Goal: Communication & Community: Answer question/provide support

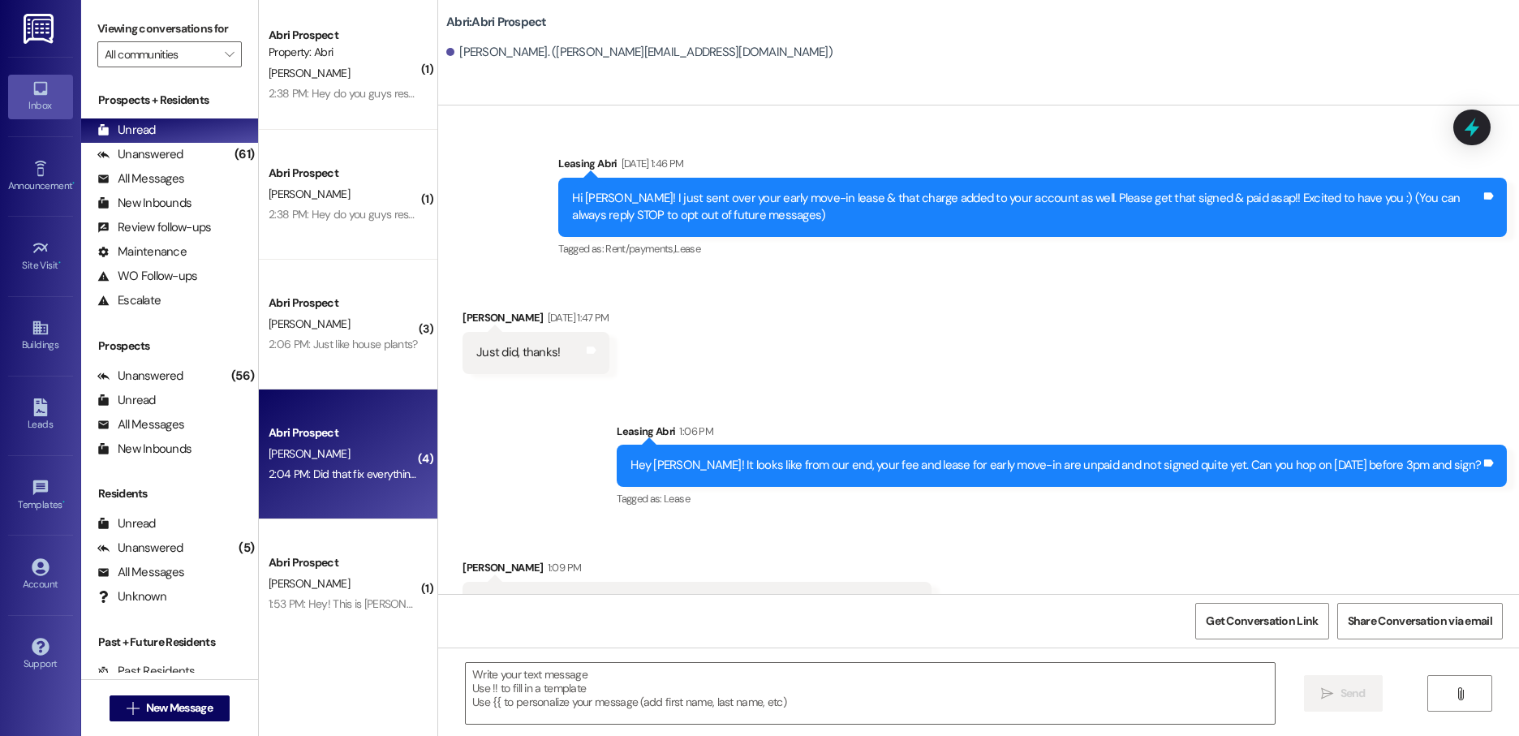
scroll to position [922, 0]
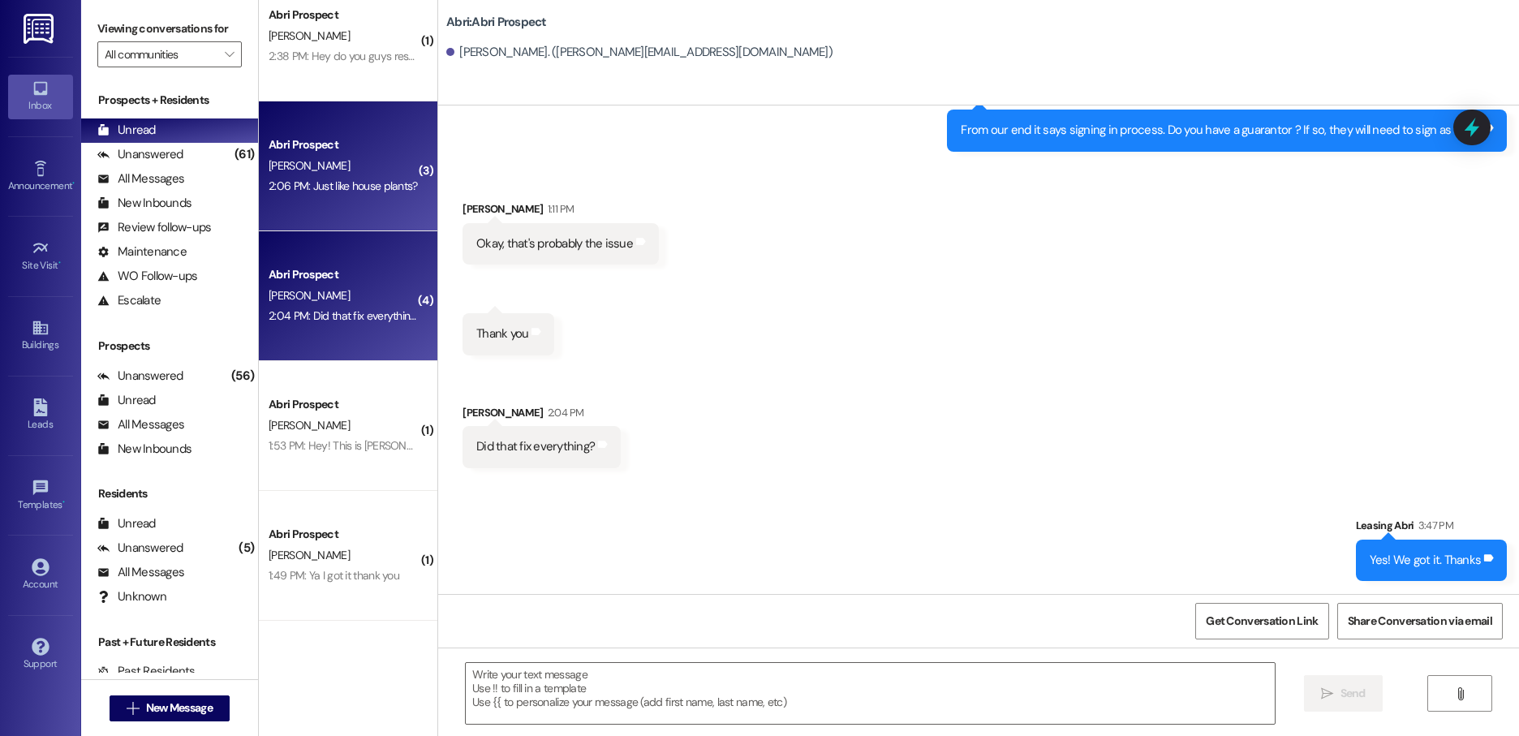
click at [326, 200] on div "Abri Prospect A. Branvold 2:06 PM: Just like house plants? 2:06 PM: Just like h…" at bounding box center [348, 166] width 178 height 130
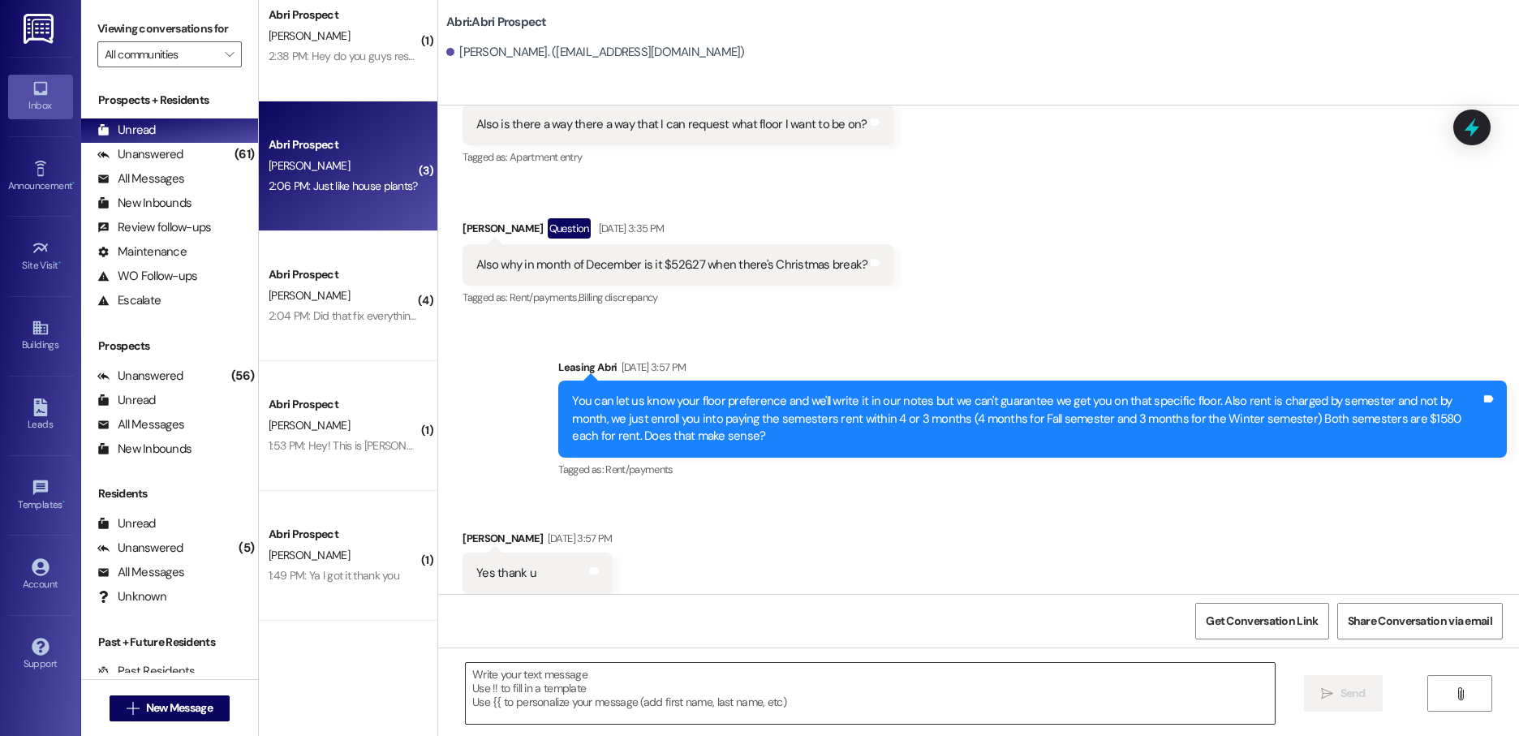
scroll to position [6564, 0]
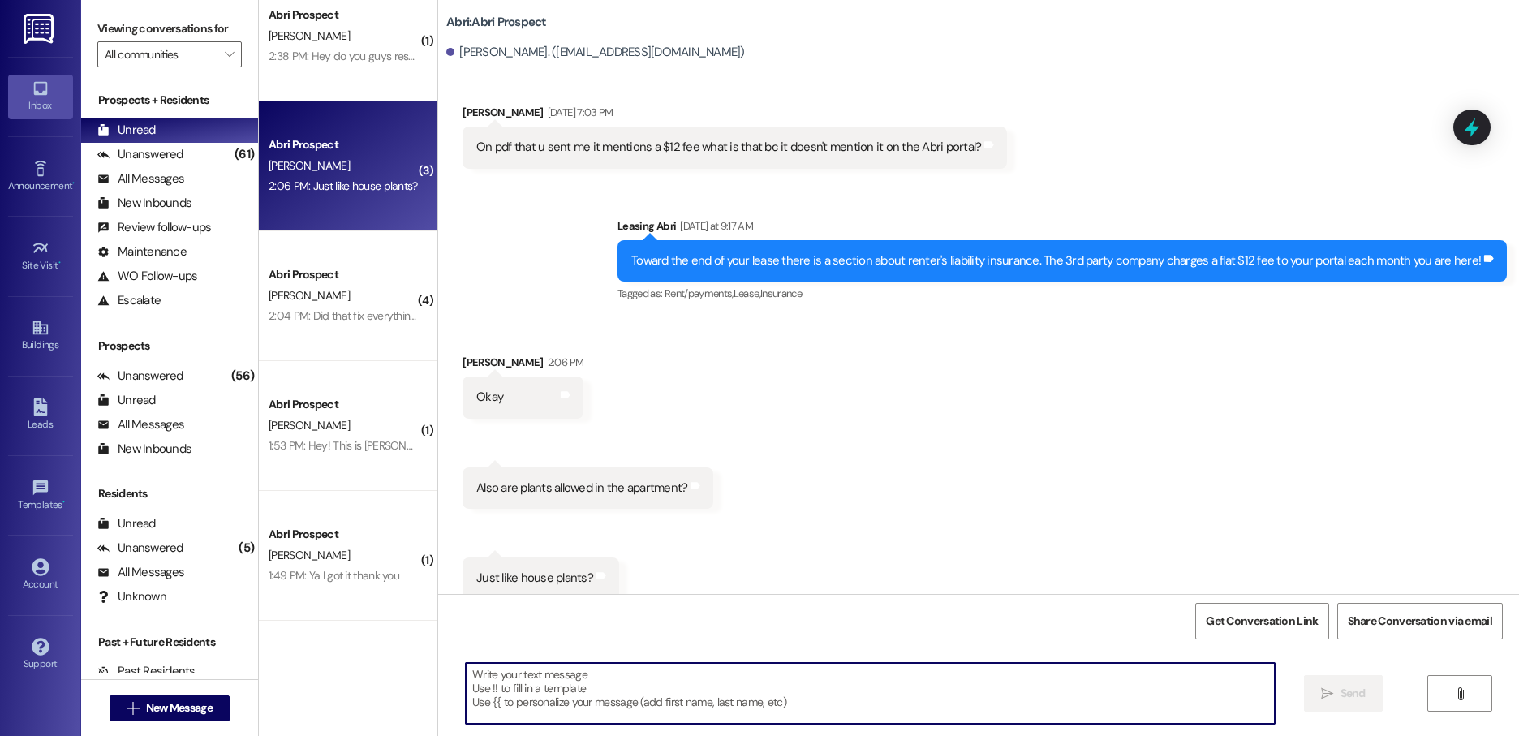
click at [676, 698] on textarea at bounding box center [870, 693] width 809 height 61
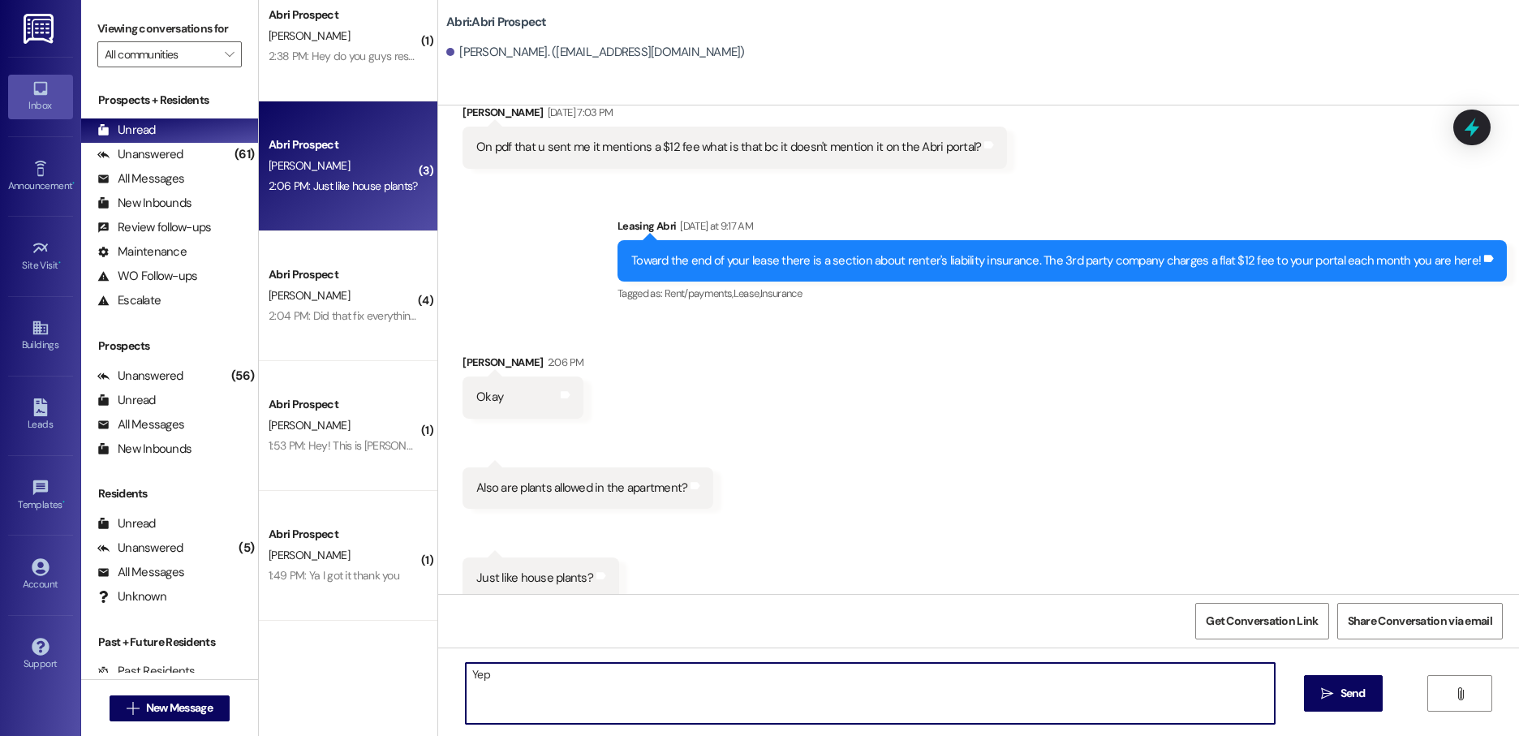
type textarea "Yep!"
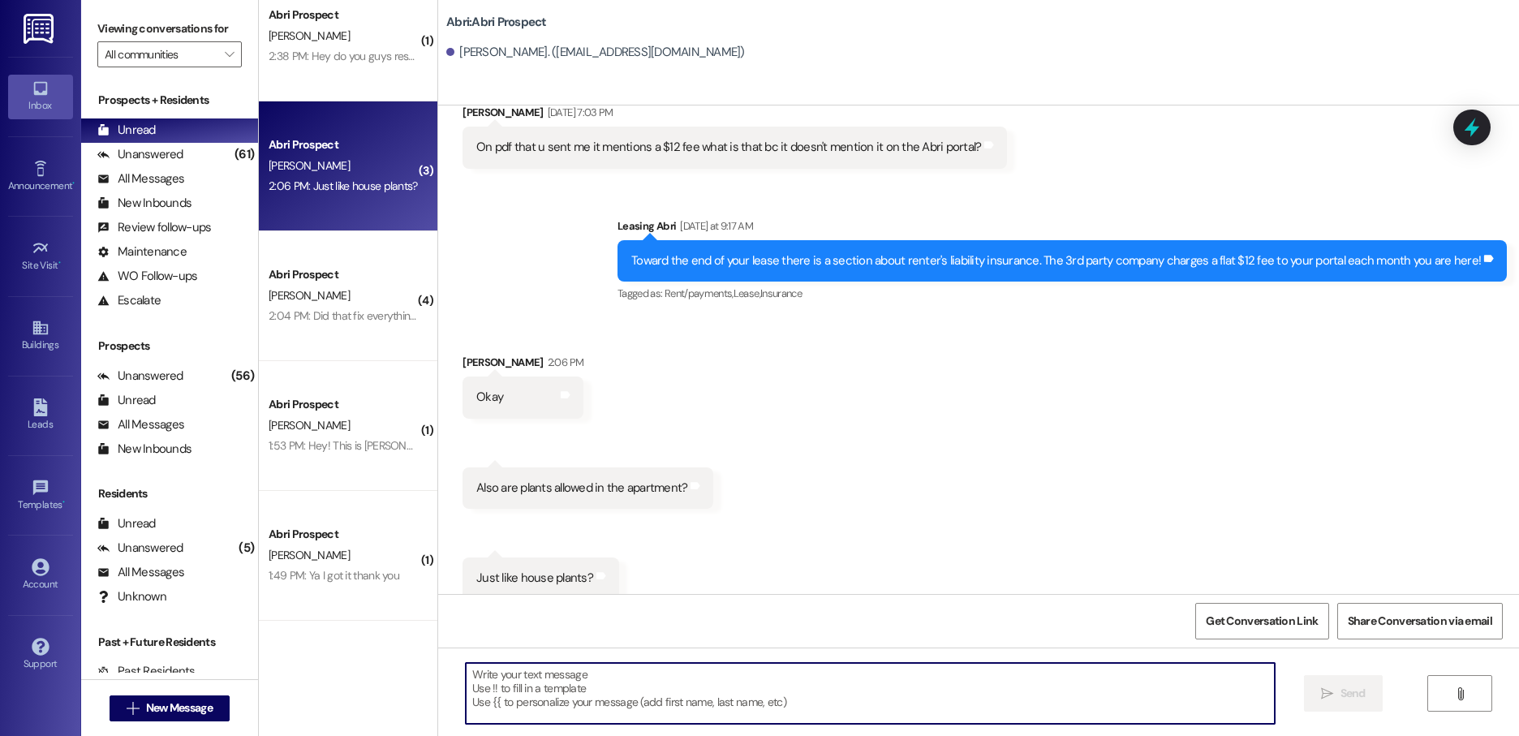
scroll to position [6678, 0]
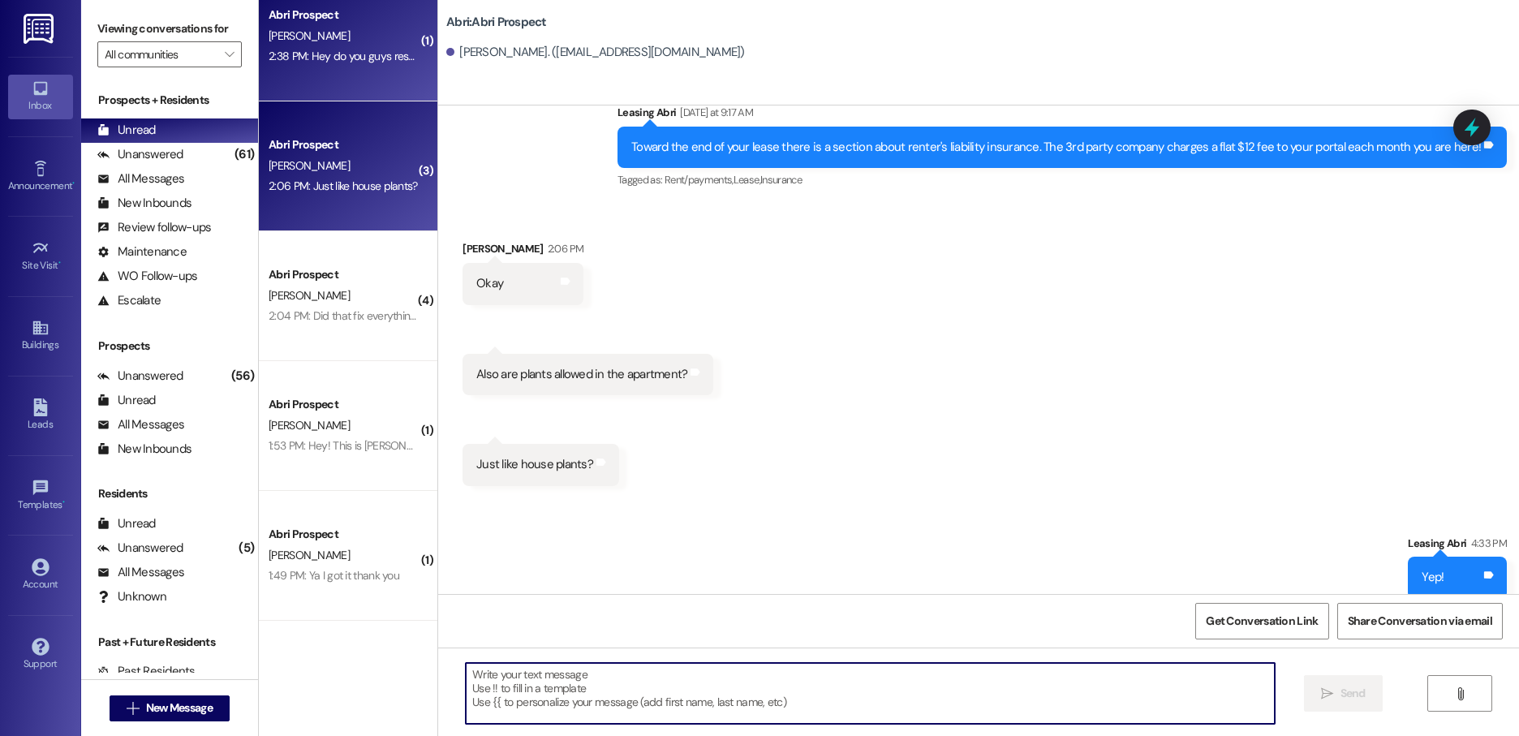
click at [346, 54] on div "2:38 PM: Hey do you guys respond to this number? 2:38 PM: Hey do you guys respo…" at bounding box center [389, 56] width 241 height 15
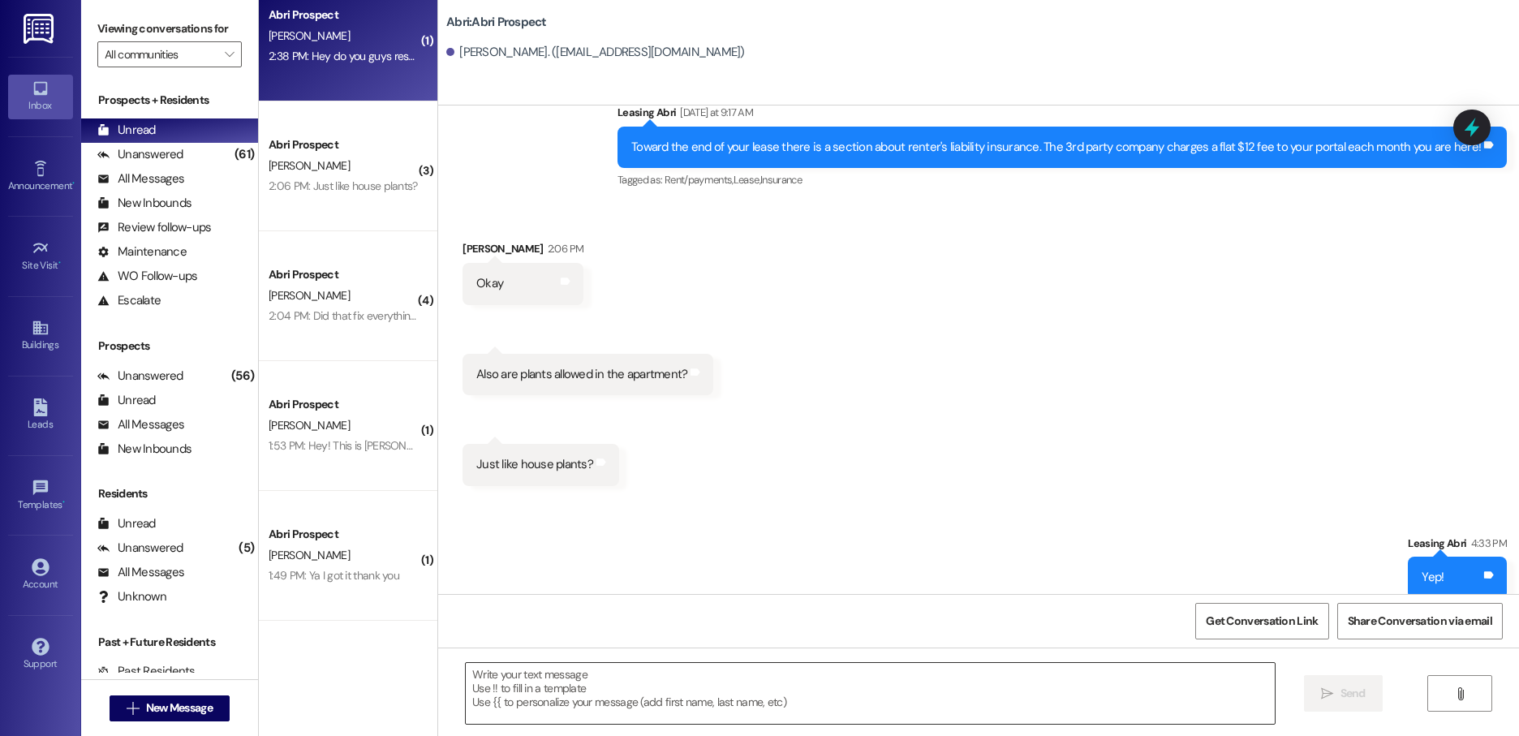
scroll to position [6564, 0]
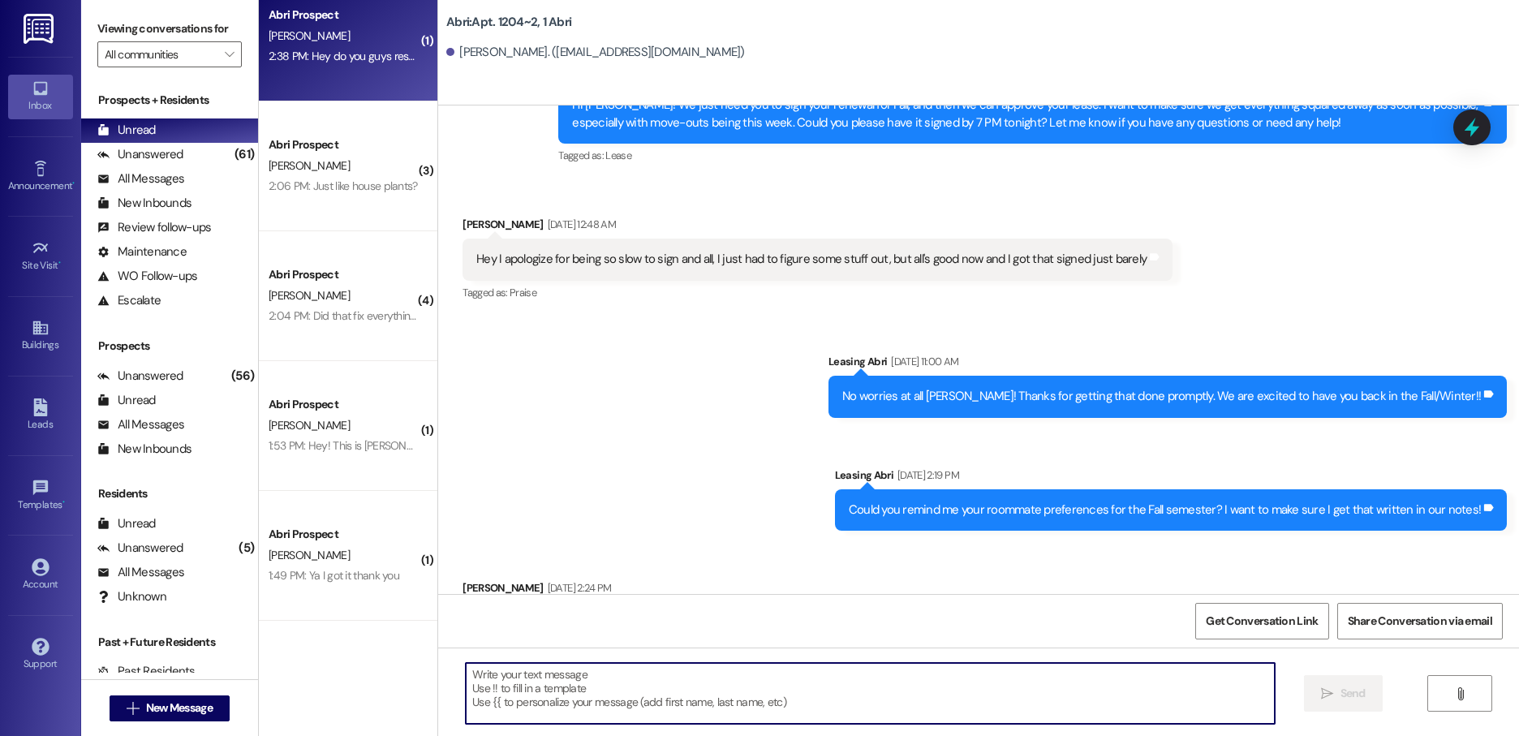
click at [586, 704] on textarea at bounding box center [870, 693] width 809 height 61
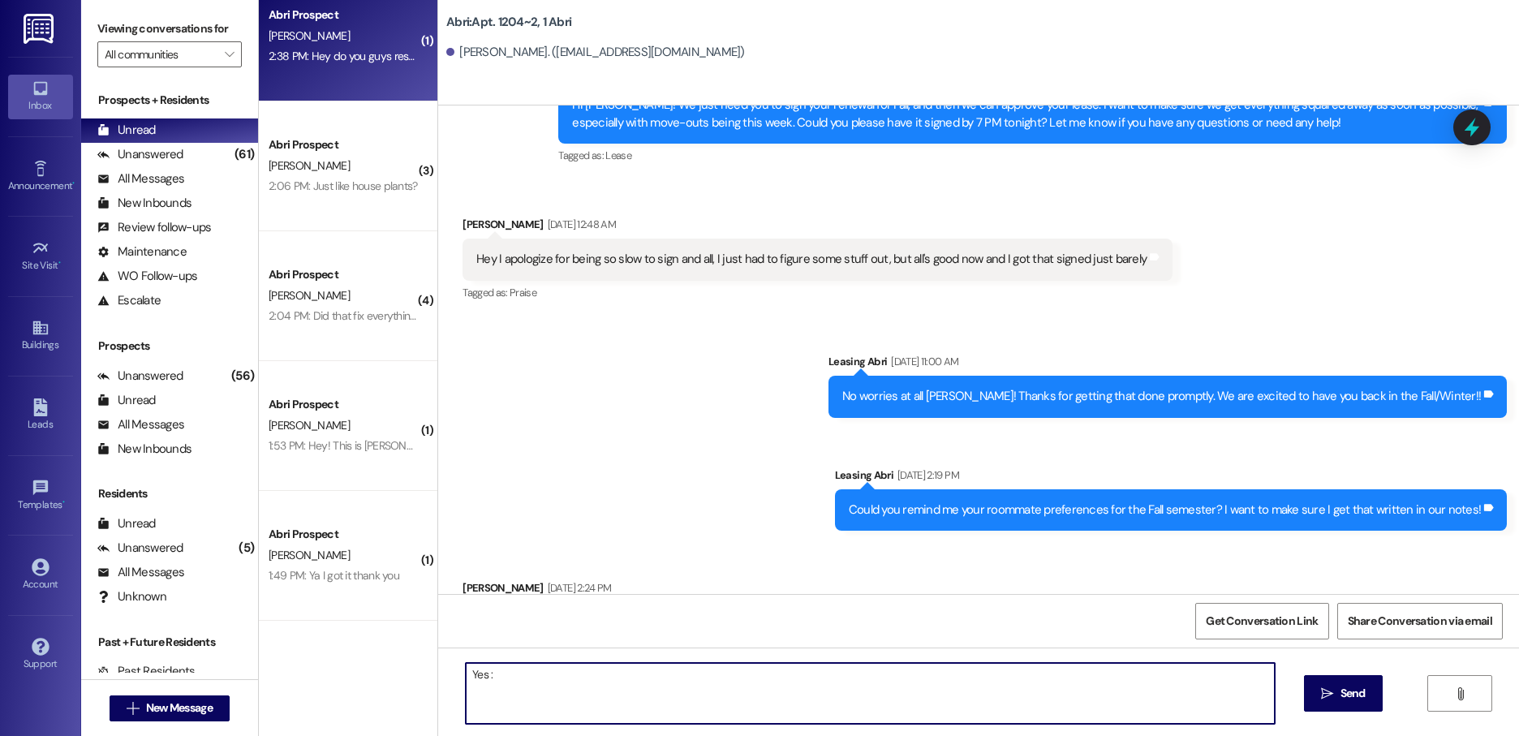
type textarea "Yes :)"
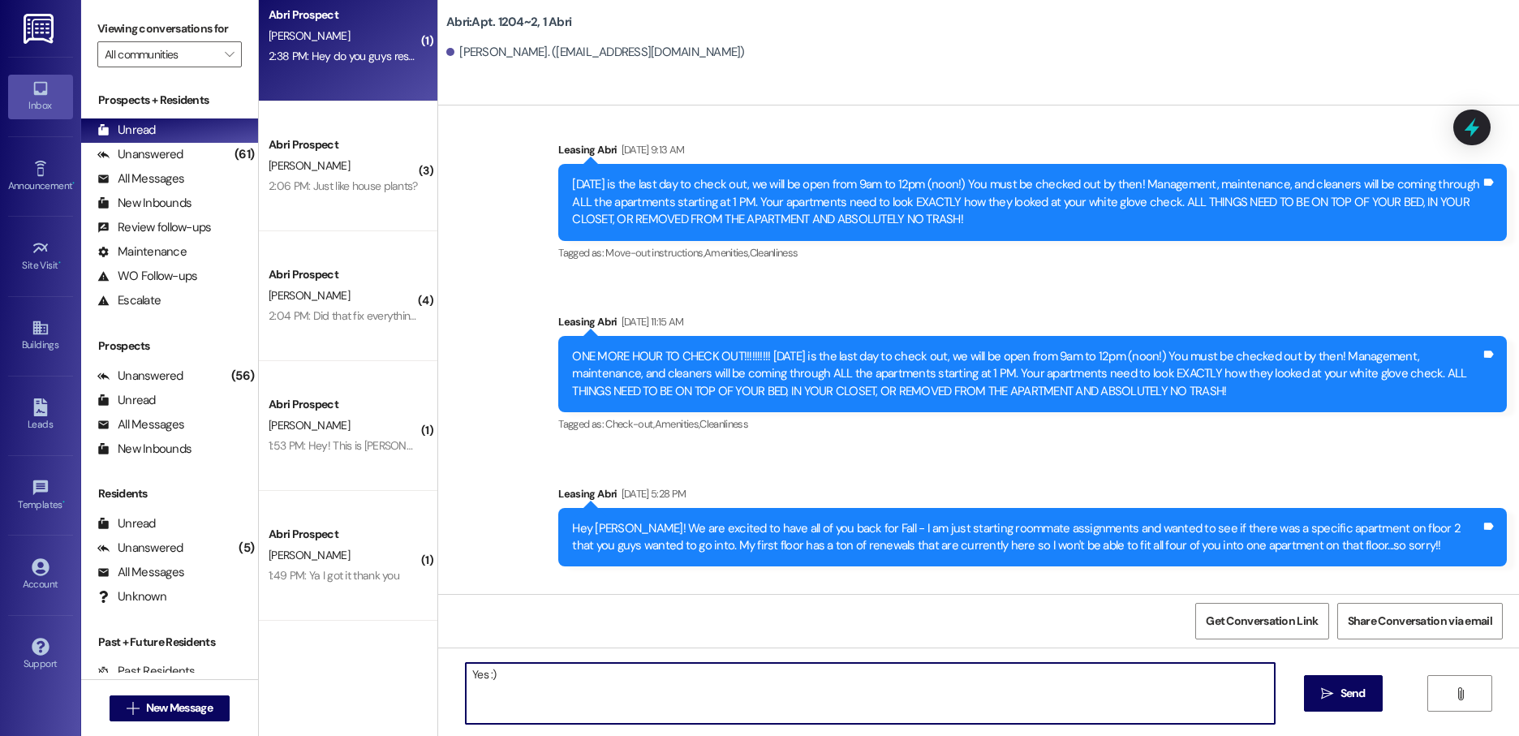
scroll to position [9187, 0]
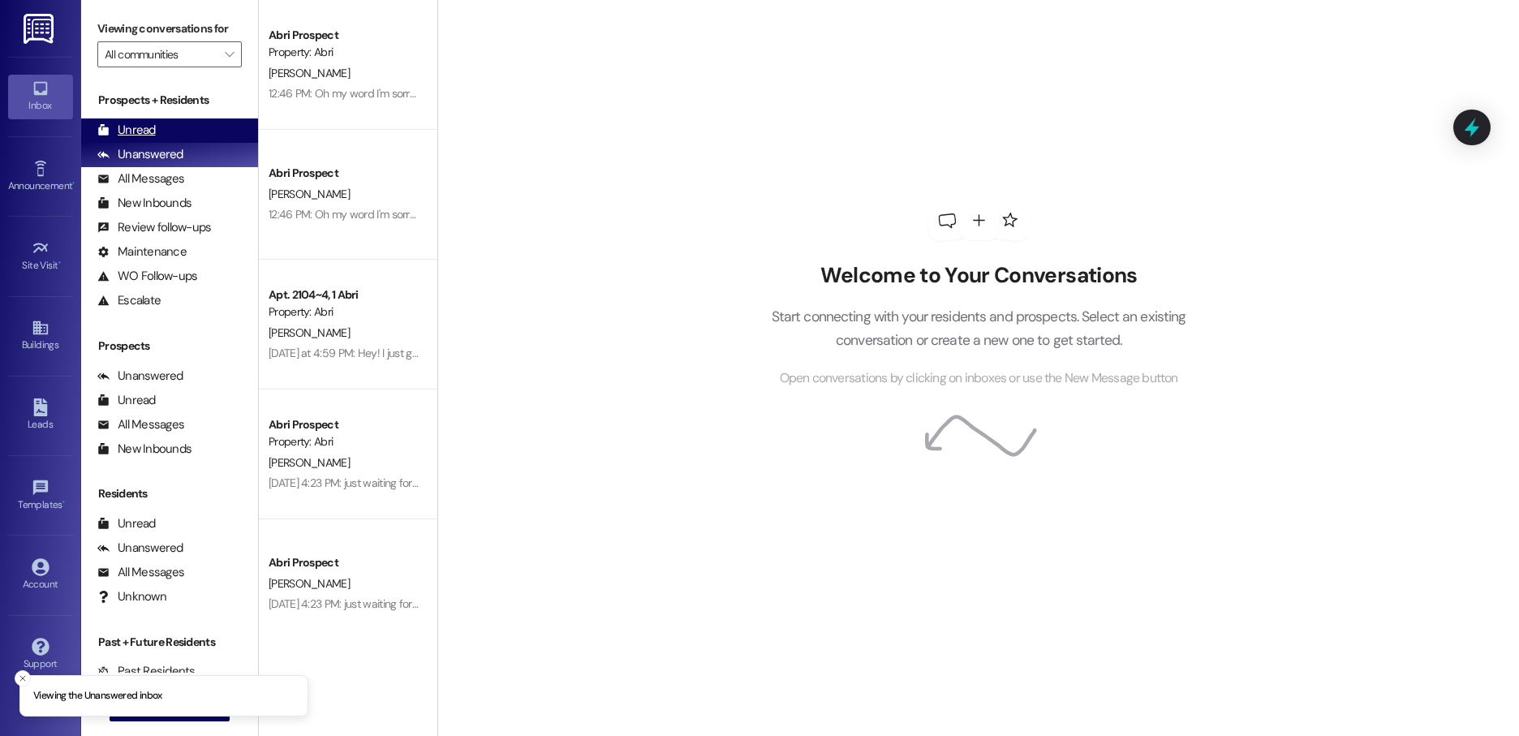
click at [178, 140] on div "Unread (0)" at bounding box center [169, 130] width 177 height 24
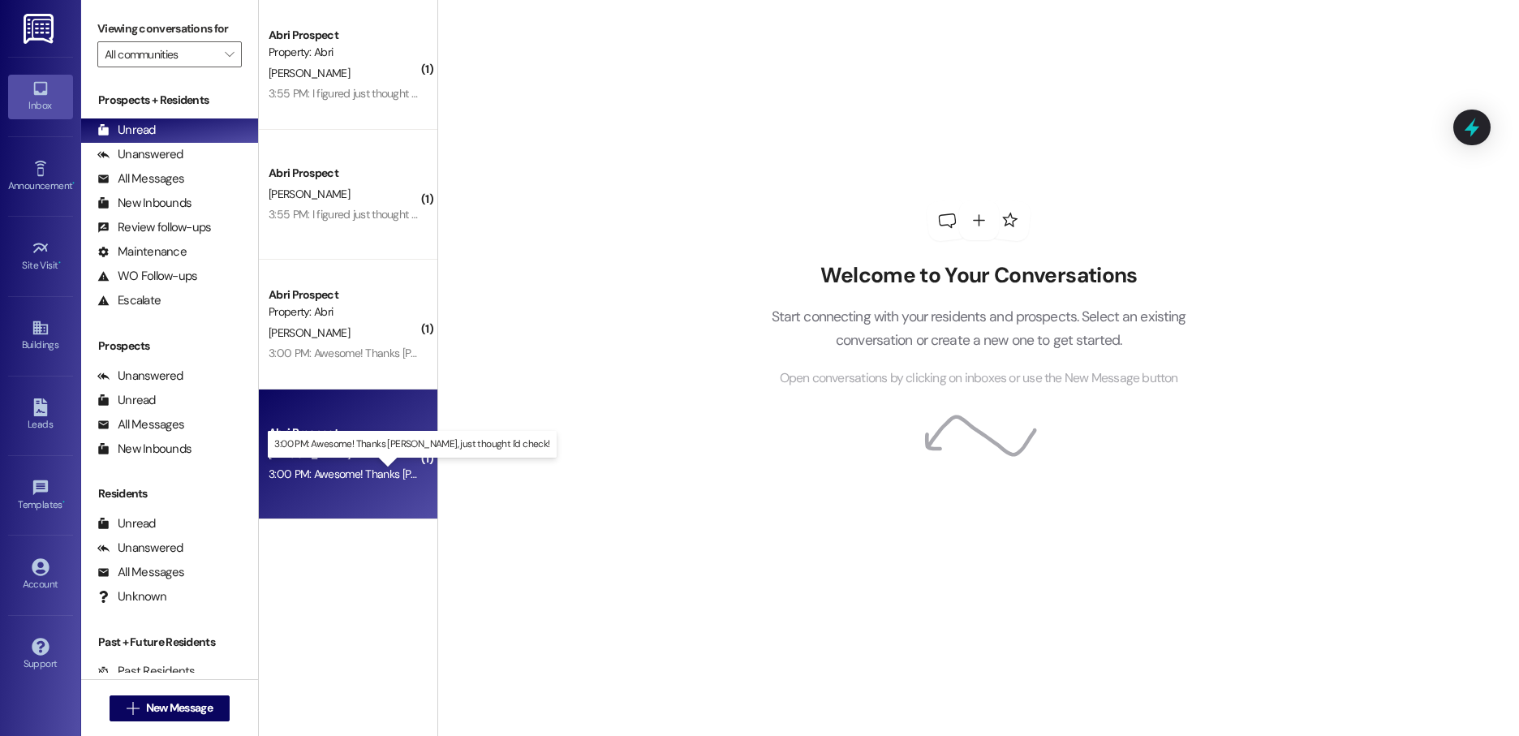
click at [337, 476] on div "3:00 PM: Awesome! Thanks [PERSON_NAME], just thought I'd check! 3:00 PM: Awesom…" at bounding box center [429, 473] width 320 height 15
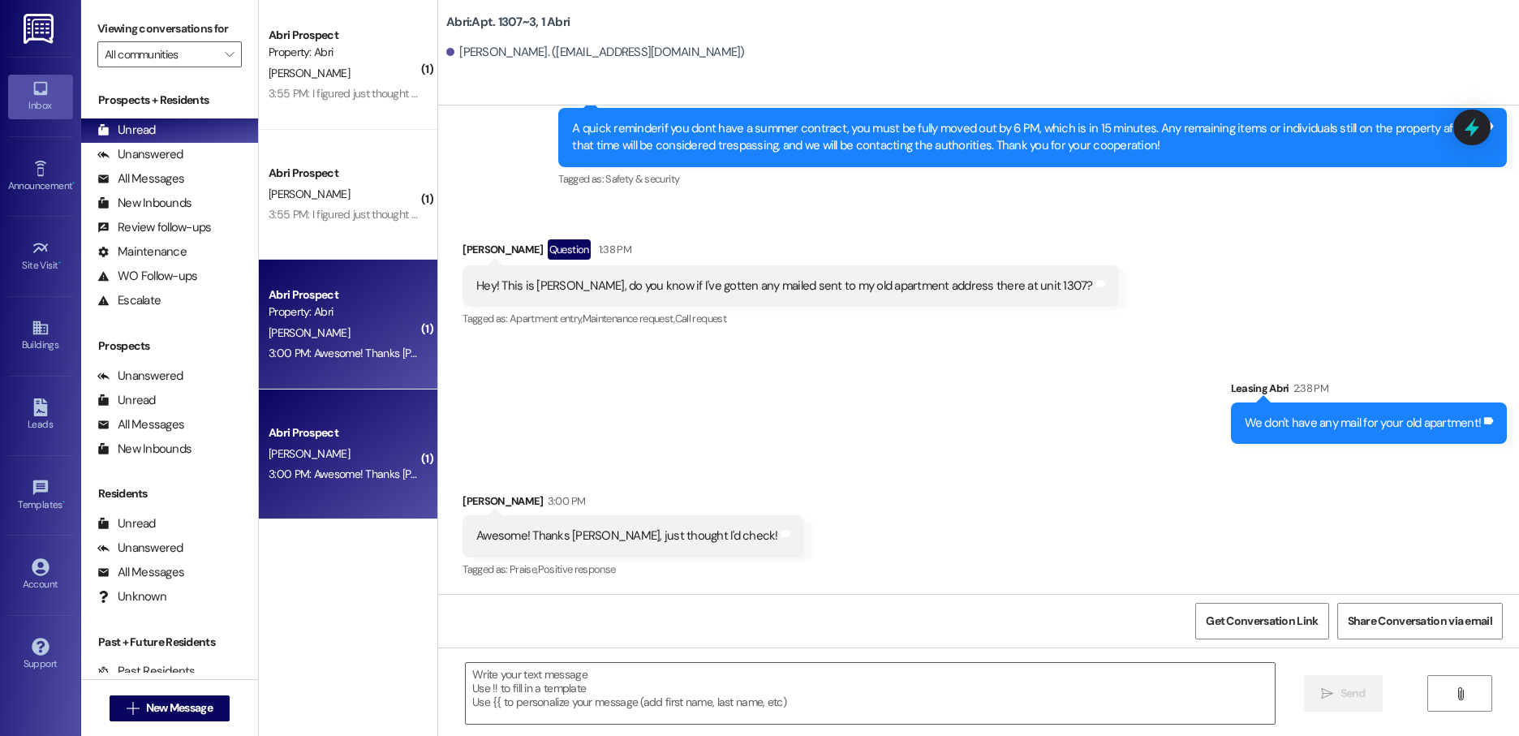
scroll to position [15534, 0]
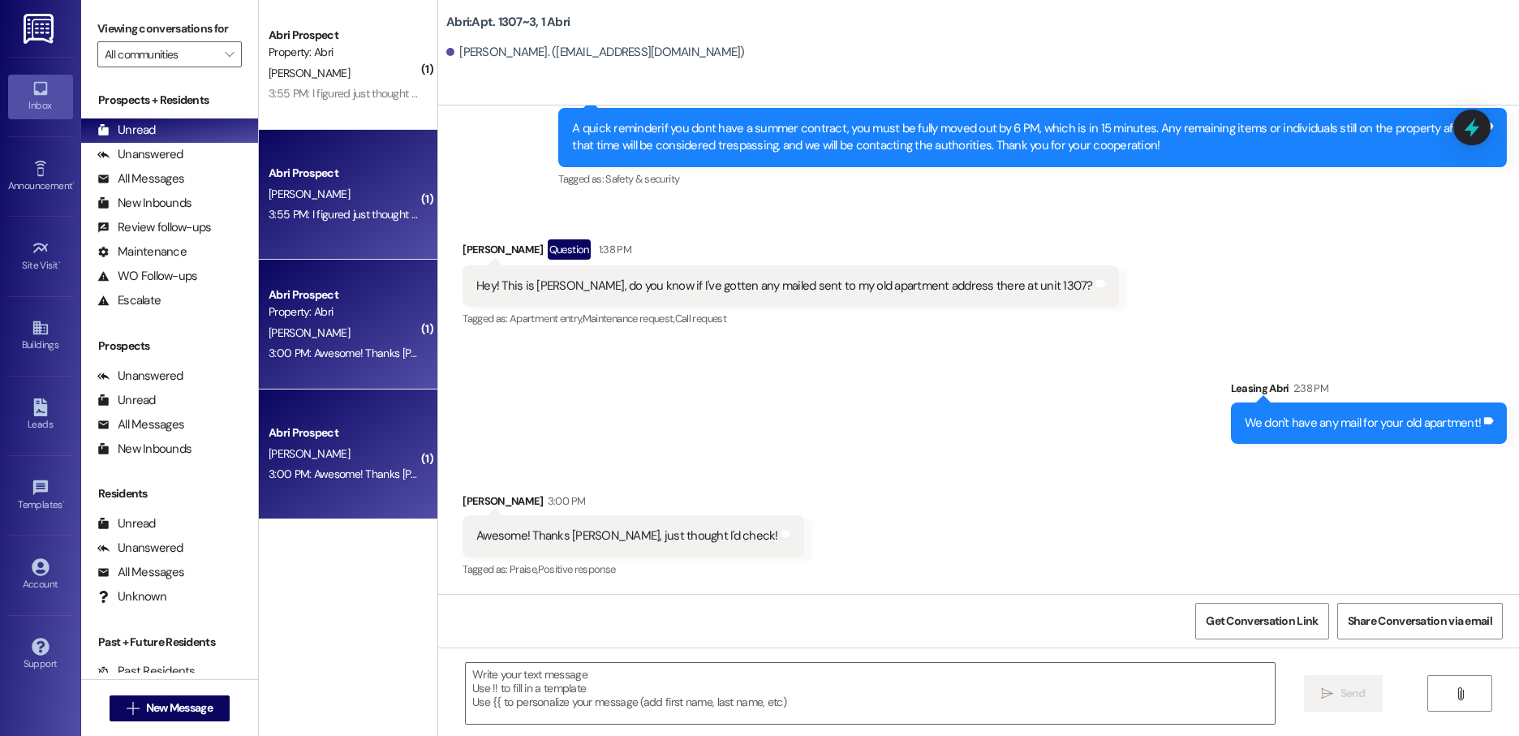
click at [375, 196] on div "[PERSON_NAME]" at bounding box center [343, 194] width 153 height 20
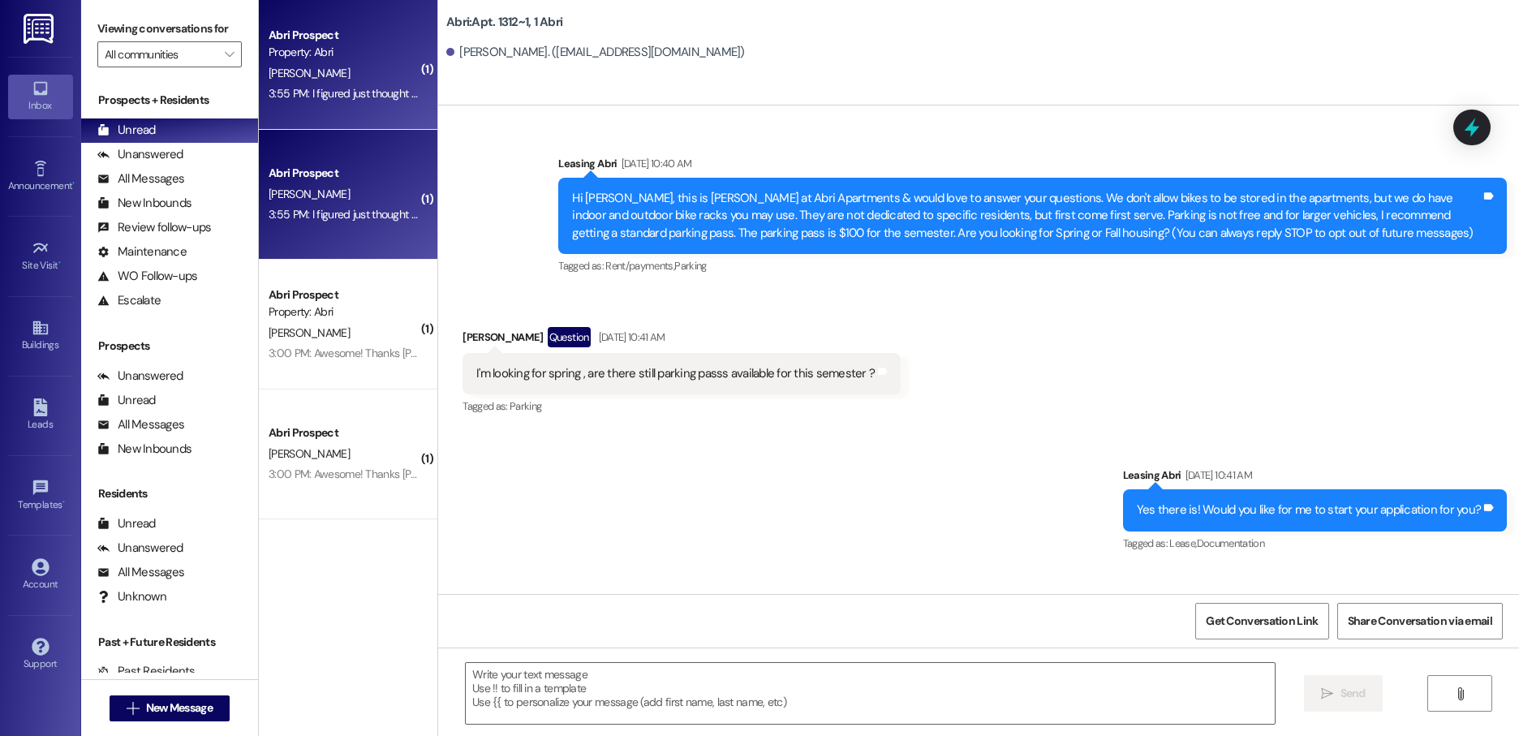
scroll to position [39169, 0]
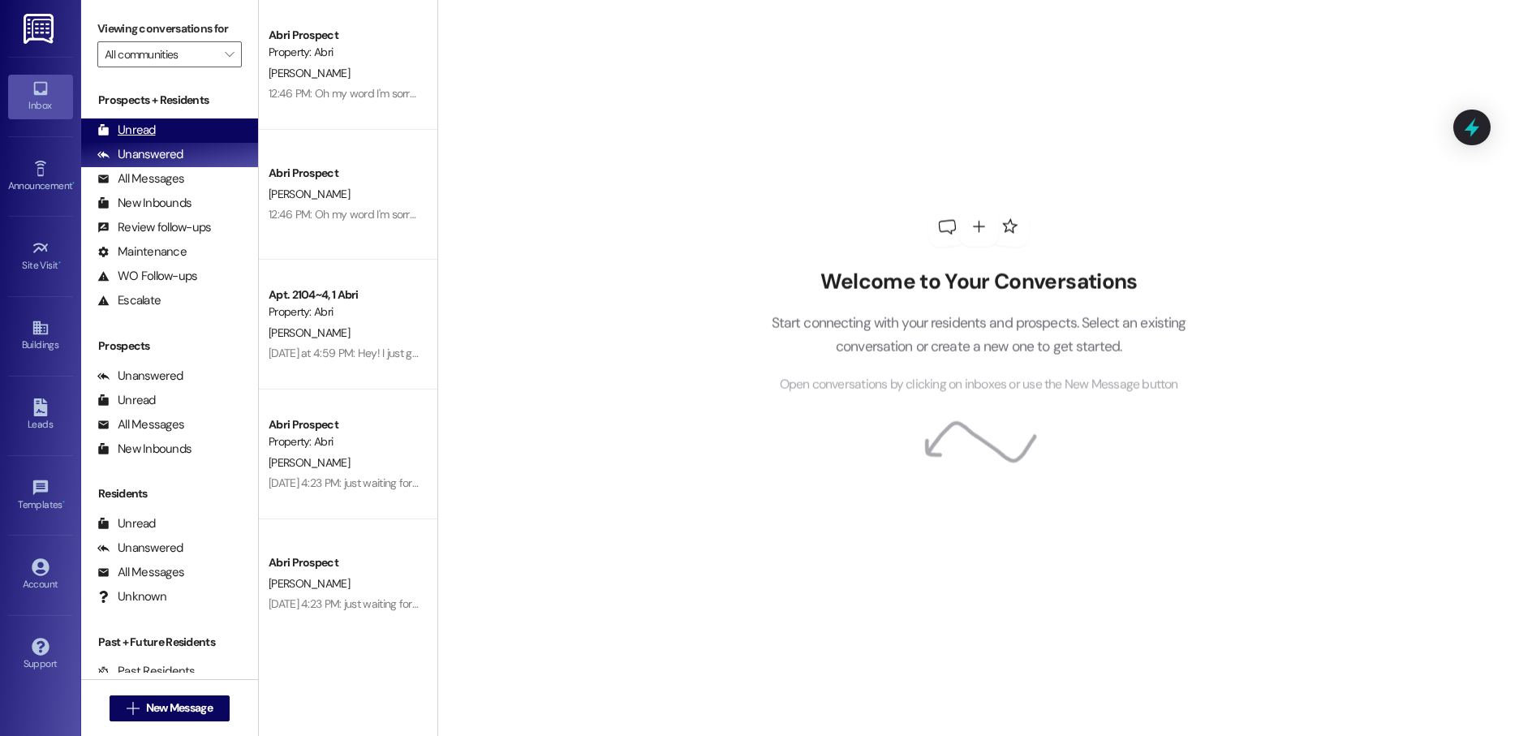
click at [139, 129] on div "Unread" at bounding box center [126, 130] width 58 height 17
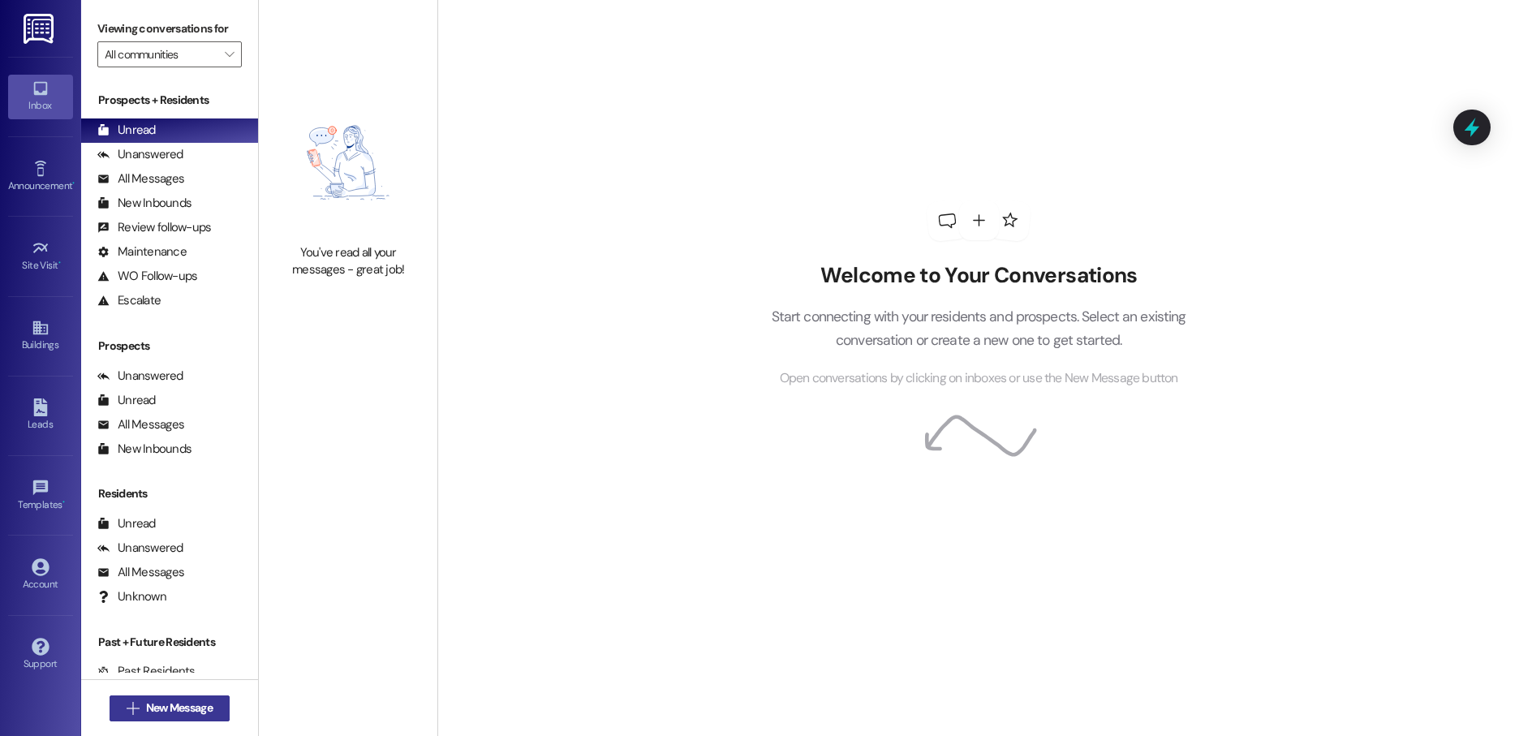
click at [202, 704] on span "New Message" at bounding box center [179, 707] width 67 height 17
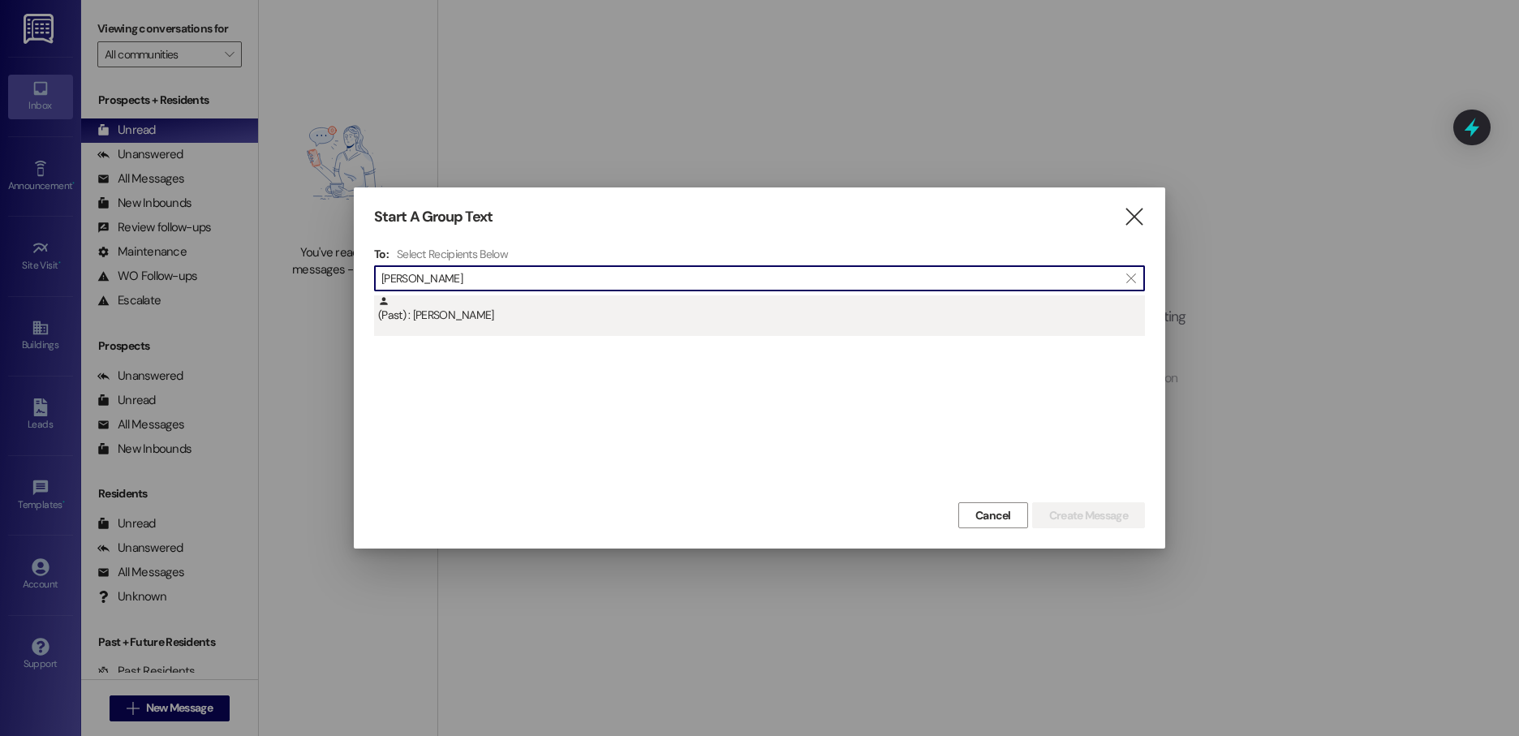
type input "preslee walter"
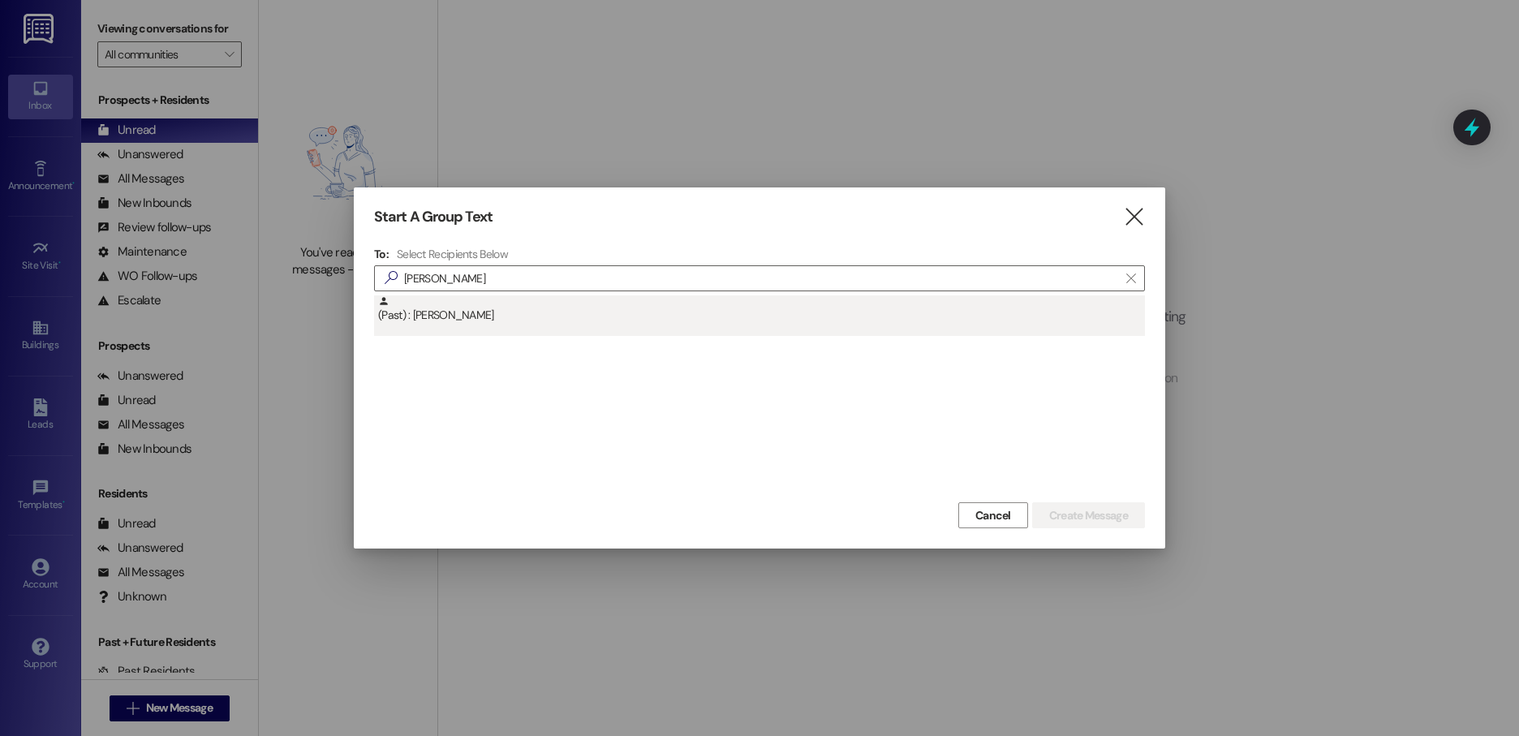
click at [572, 318] on div "(Past) : Preslee Walters" at bounding box center [761, 309] width 767 height 28
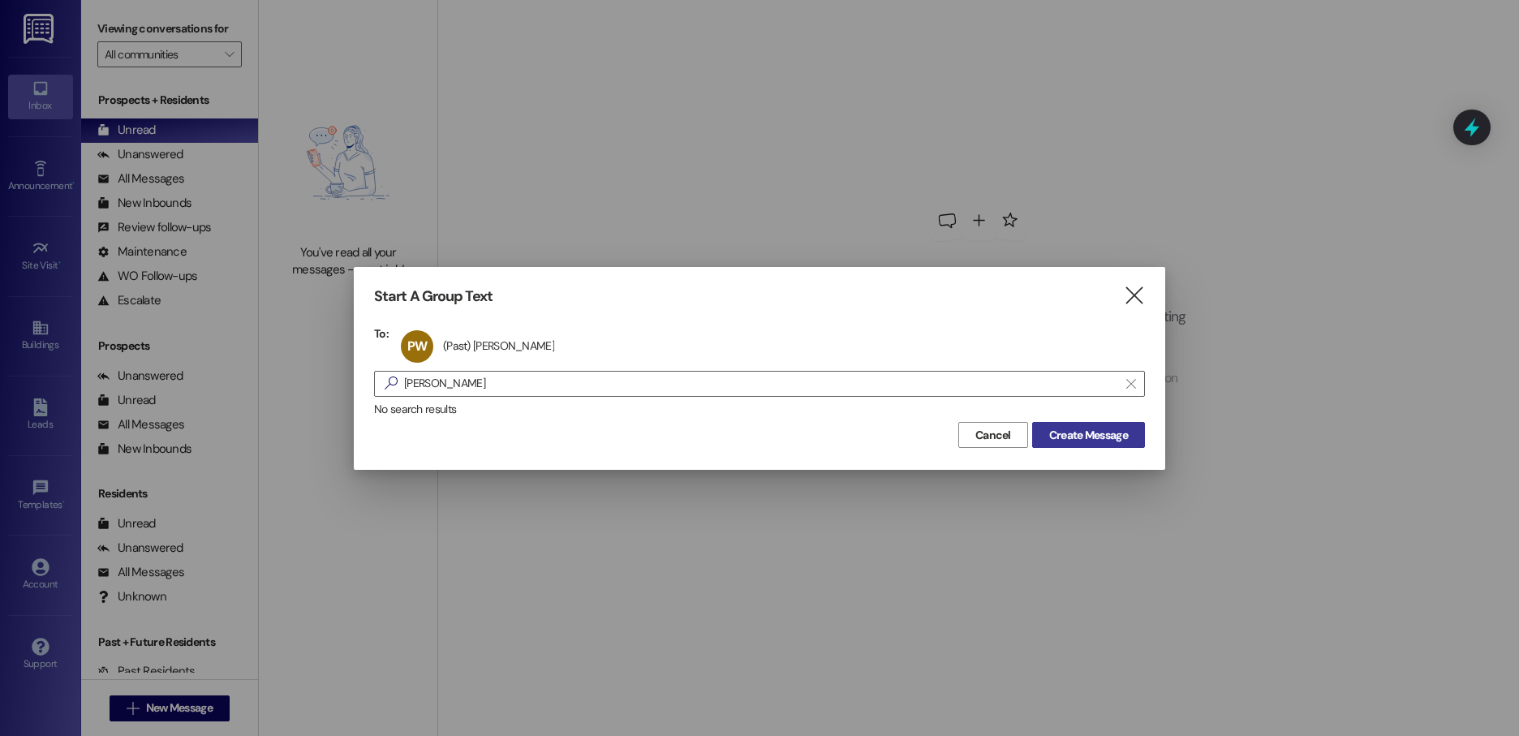
click at [1108, 436] on span "Create Message" at bounding box center [1088, 435] width 79 height 17
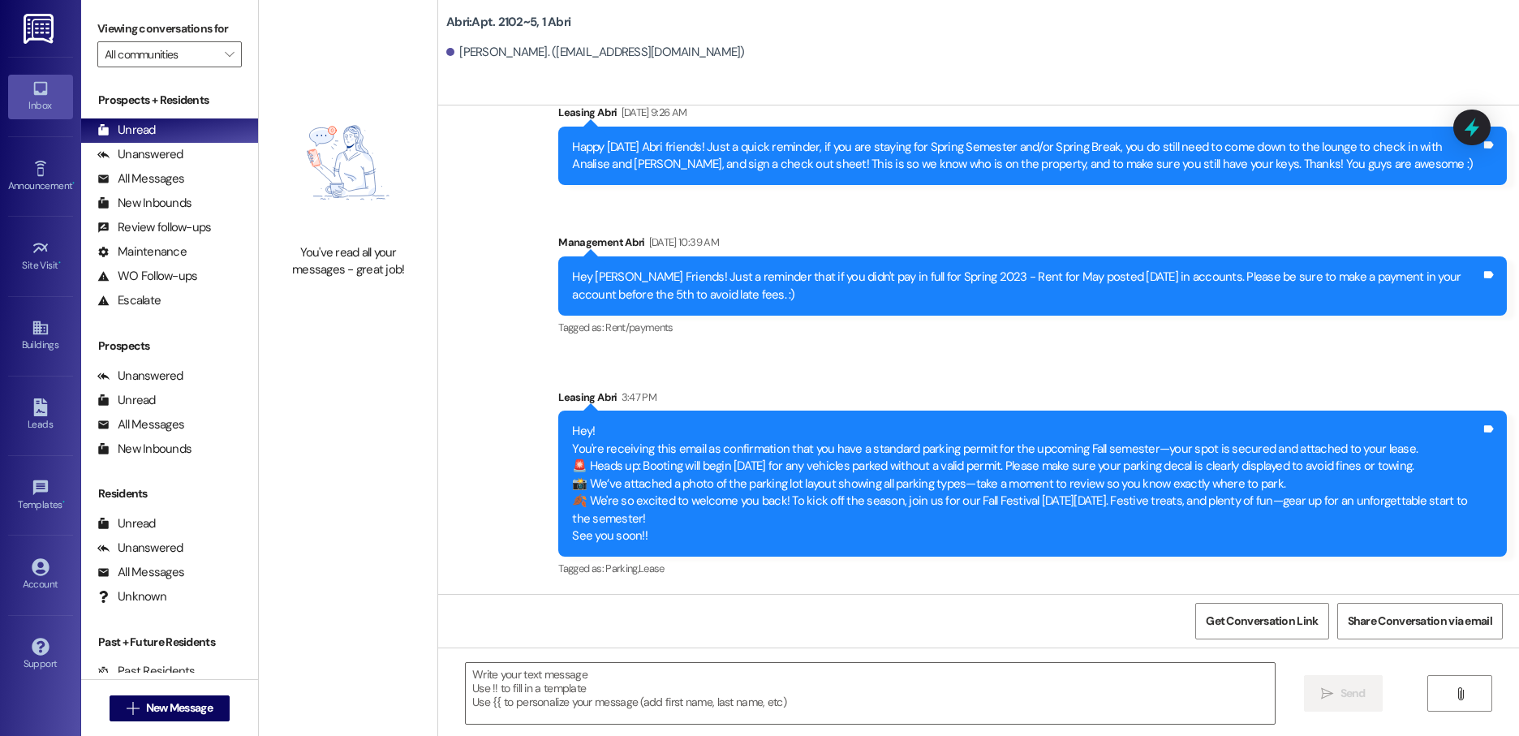
scroll to position [23603, 0]
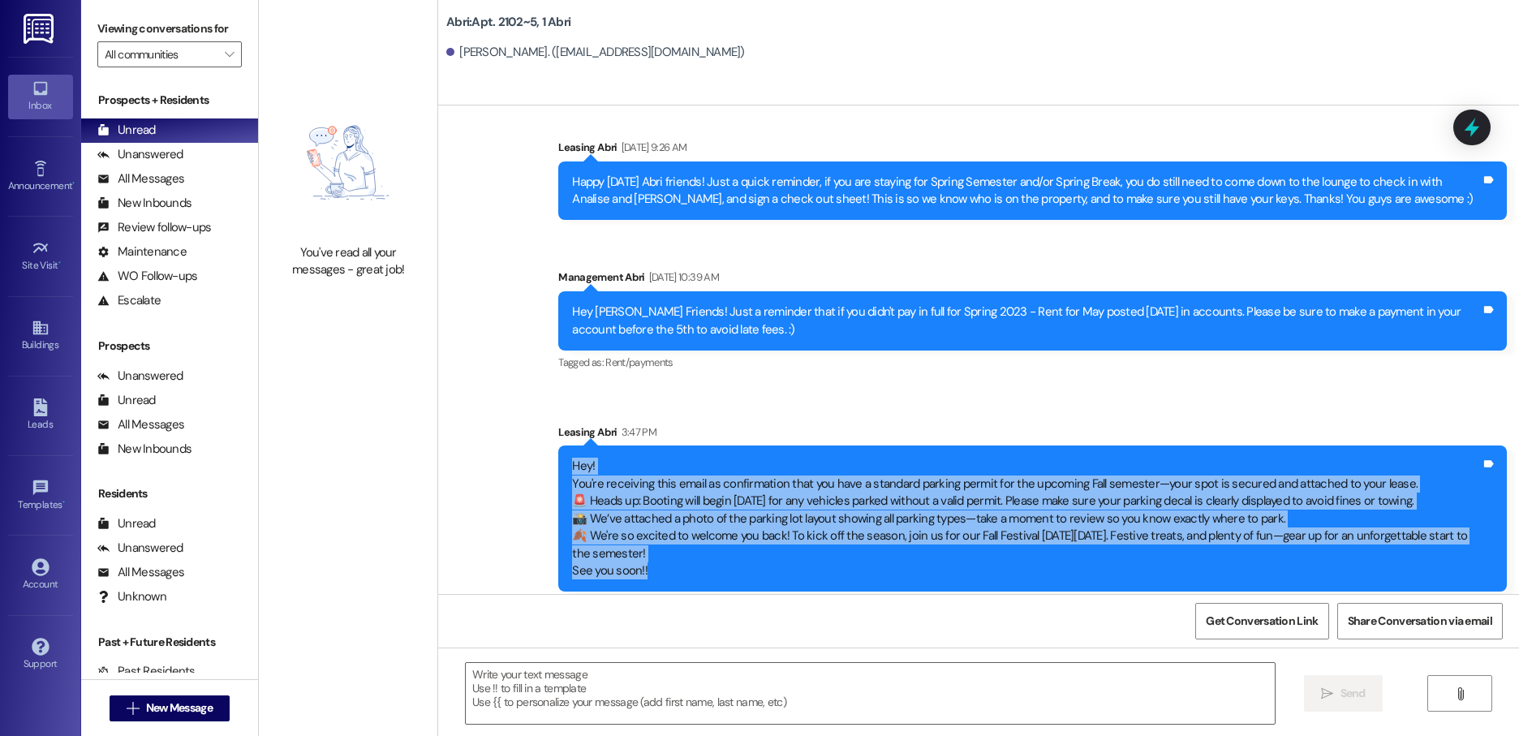
drag, startPoint x: 561, startPoint y: 414, endPoint x: 697, endPoint y: 534, distance: 181.6
click at [697, 534] on div "Hey! You're receiving this email as confirmation that you have a standard parki…" at bounding box center [1026, 519] width 909 height 122
copy div "Hey! You're receiving this email as confirmation that you have a standard parki…"
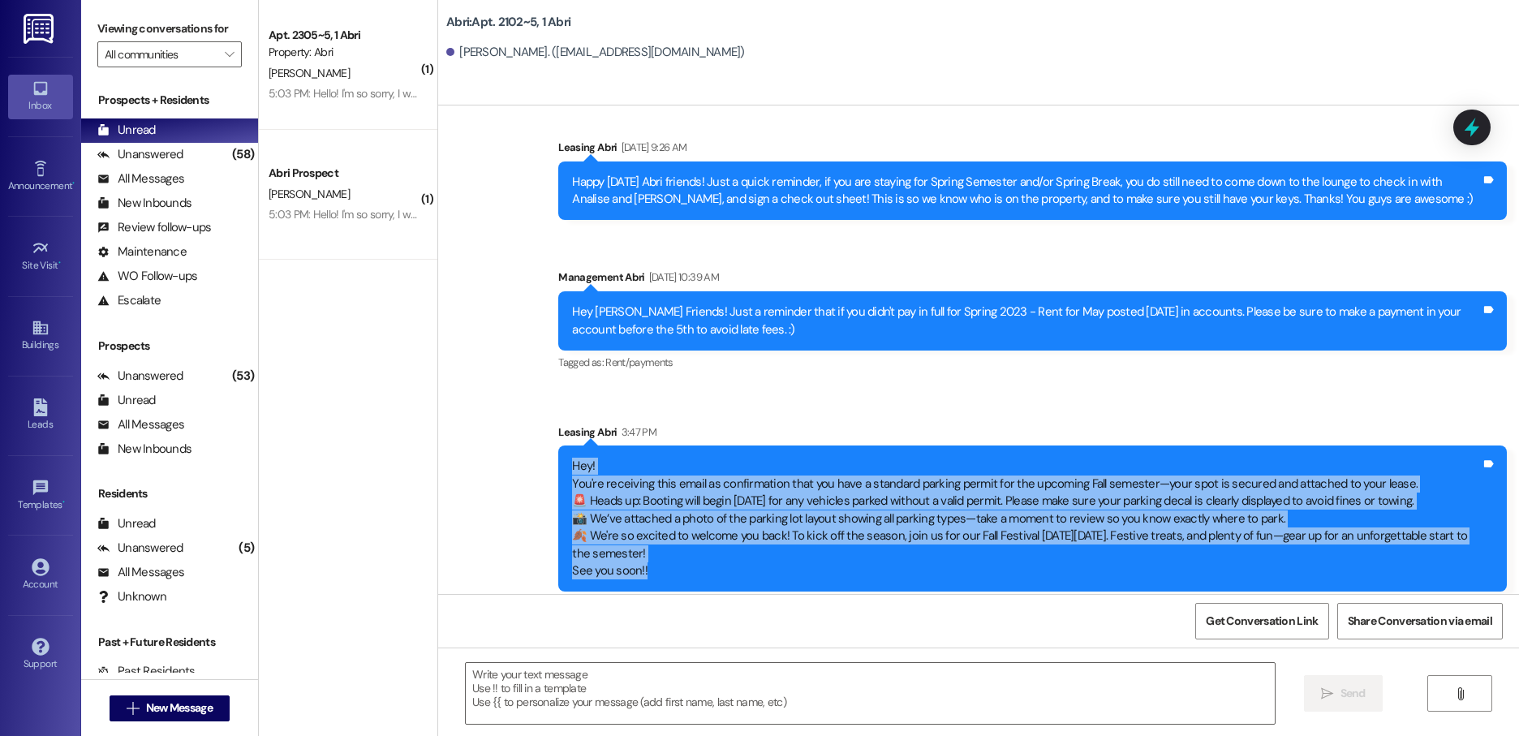
click at [1289, 174] on div "Happy Thursday Abri friends! Just a quick reminder, if you are staying for Spri…" at bounding box center [1026, 191] width 909 height 35
